Goal: Task Accomplishment & Management: Manage account settings

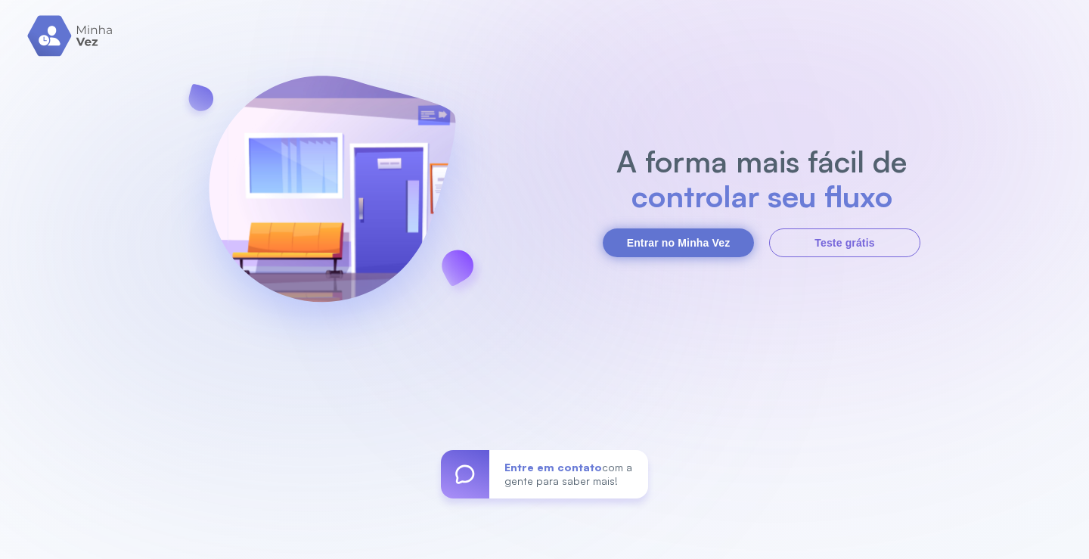
click at [716, 246] on button "Entrar no Minha Vez" at bounding box center [678, 242] width 151 height 29
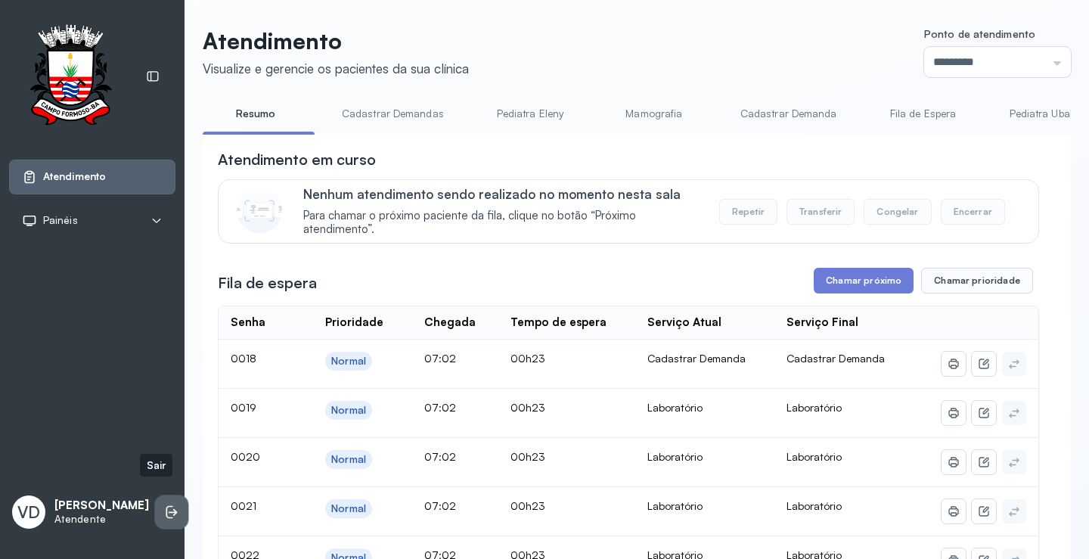
click at [155, 498] on li at bounding box center [171, 511] width 33 height 33
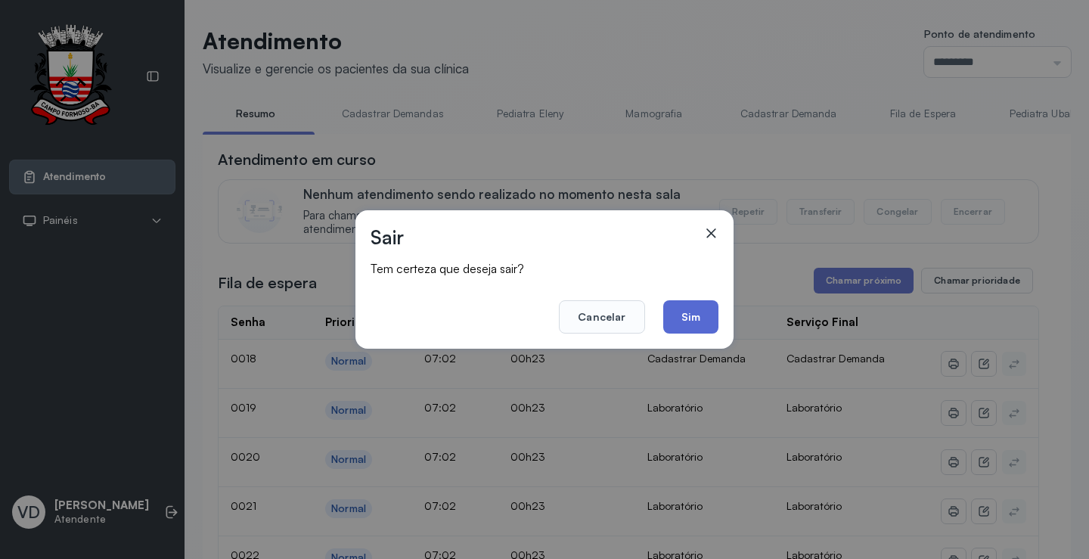
click at [686, 325] on button "Sim" at bounding box center [690, 316] width 55 height 33
